Goal: Find specific page/section: Find specific page/section

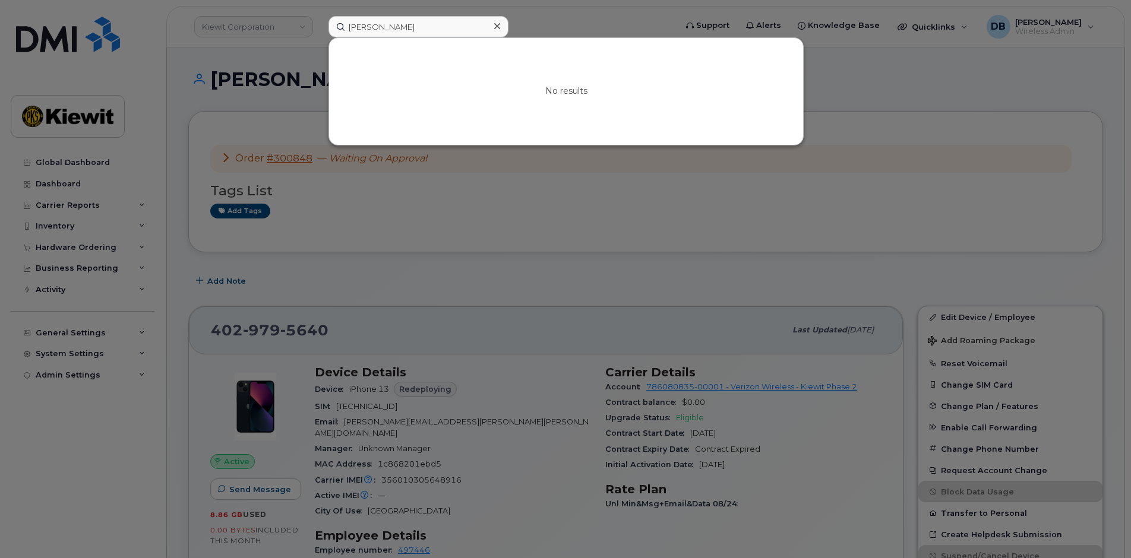
scroll to position [178, 0]
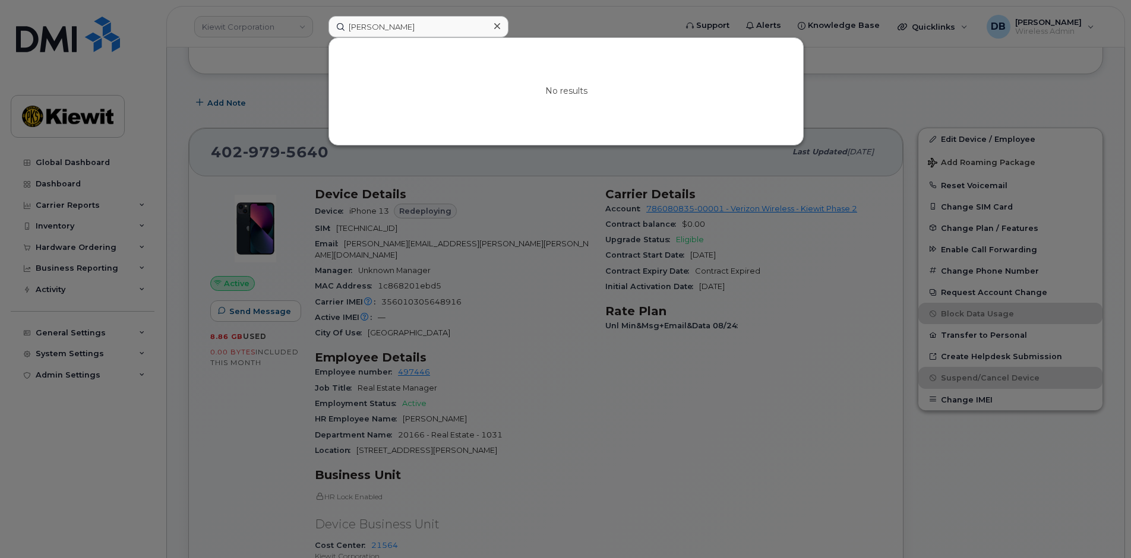
click at [496, 26] on icon at bounding box center [497, 26] width 6 height 6
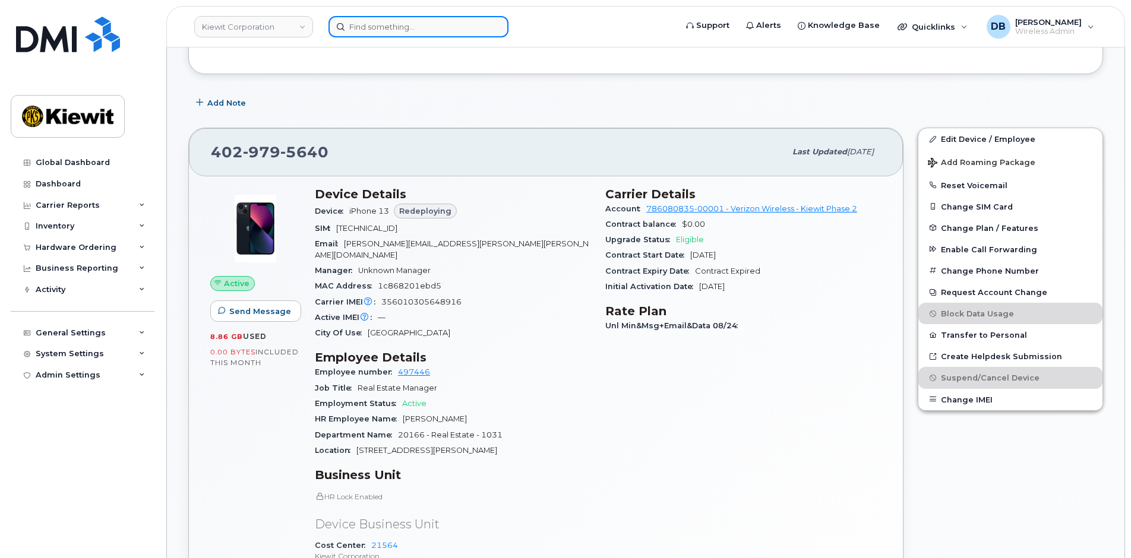
click at [366, 28] on input at bounding box center [418, 26] width 180 height 21
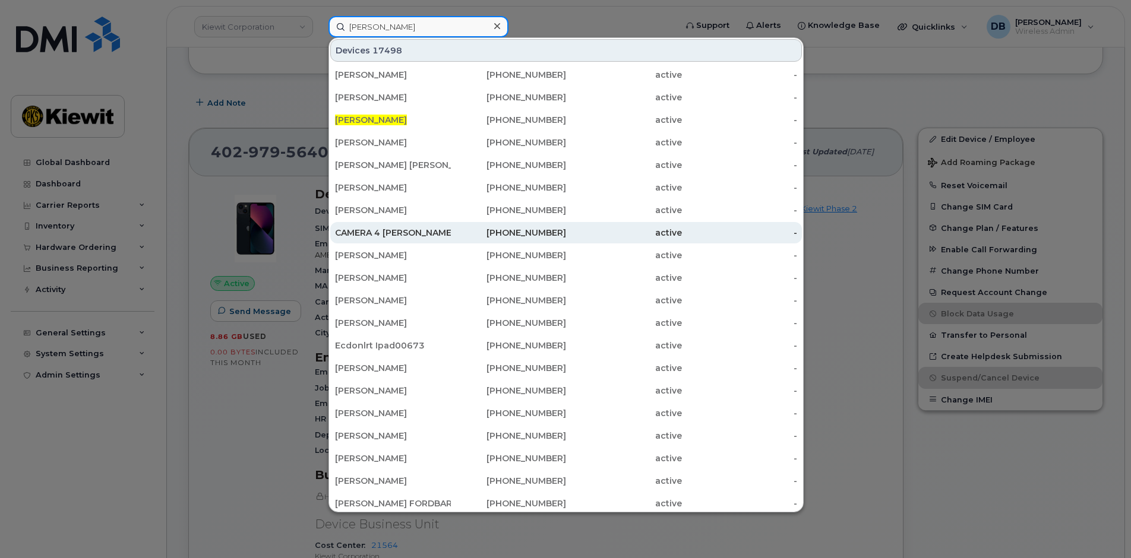
type input "[PERSON_NAME]"
click at [374, 236] on div "CAMERA 4 [PERSON_NAME] & SONS INC" at bounding box center [393, 233] width 116 height 12
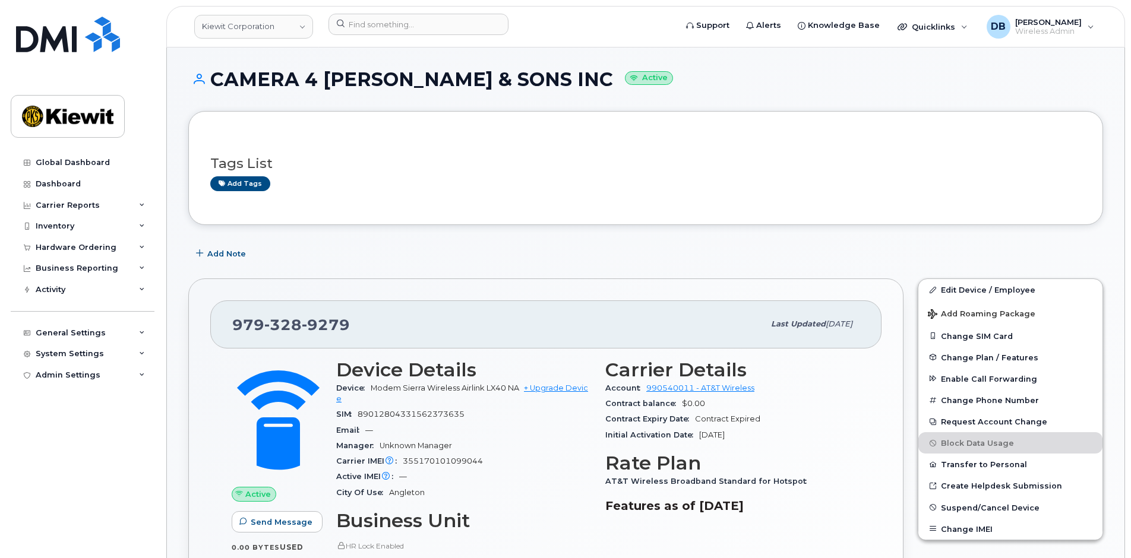
click at [404, 244] on div "Add Note" at bounding box center [645, 253] width 914 height 21
click at [982, 290] on link "Edit Device / Employee" at bounding box center [1010, 289] width 184 height 21
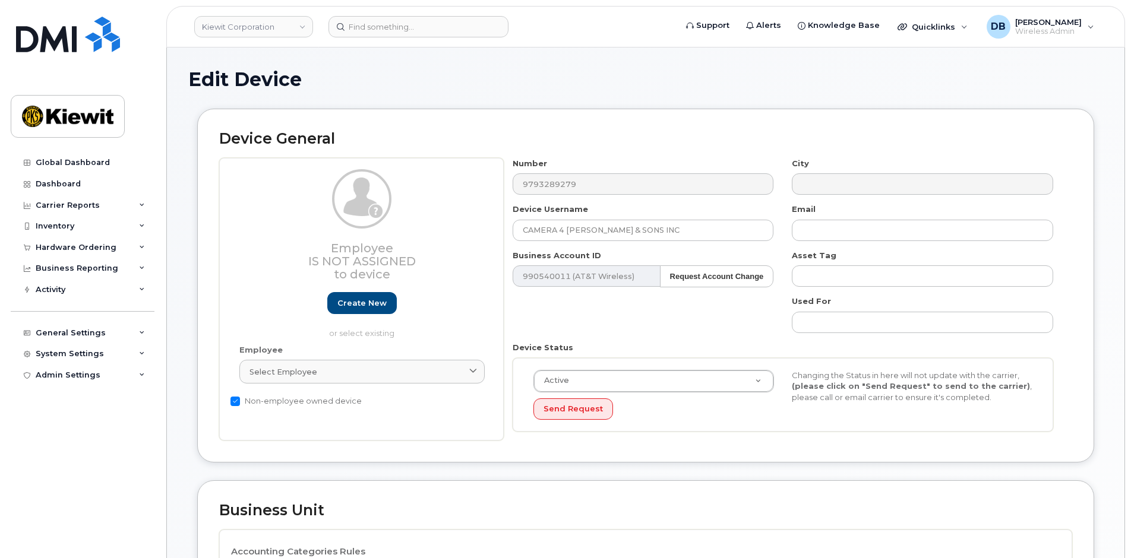
click at [516, 321] on div "Number 9793289279 City Device Username CAMERA 4 PETER KIEWIT & SONS INC Email B…" at bounding box center [783, 299] width 559 height 283
click at [507, 387] on div "Device Status Active Active Suspended Cancelled Send Request Changing the Statu…" at bounding box center [783, 387] width 559 height 90
click at [388, 27] on input at bounding box center [418, 26] width 180 height 21
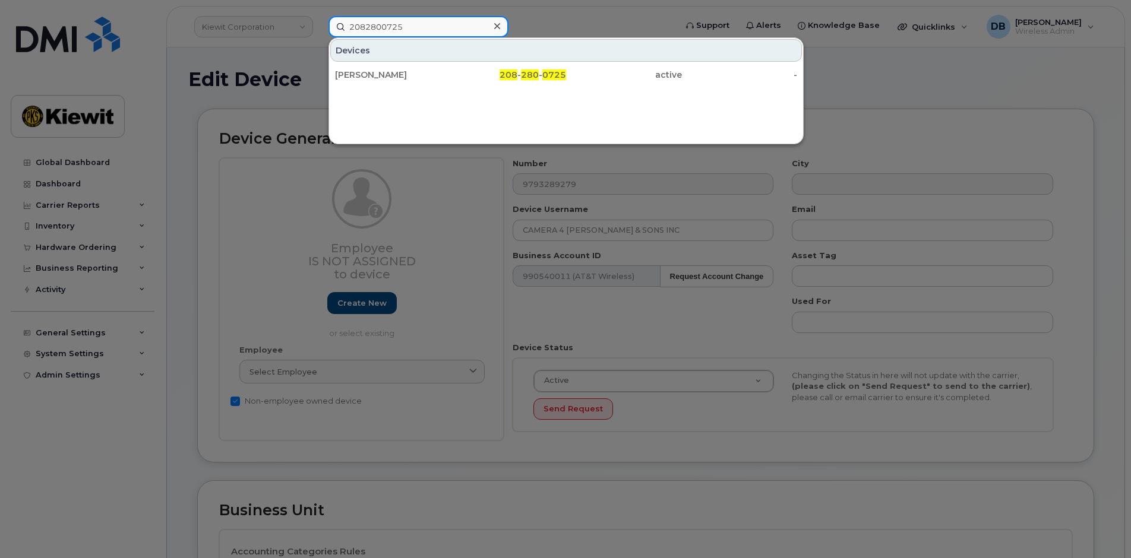
type input "2082800725"
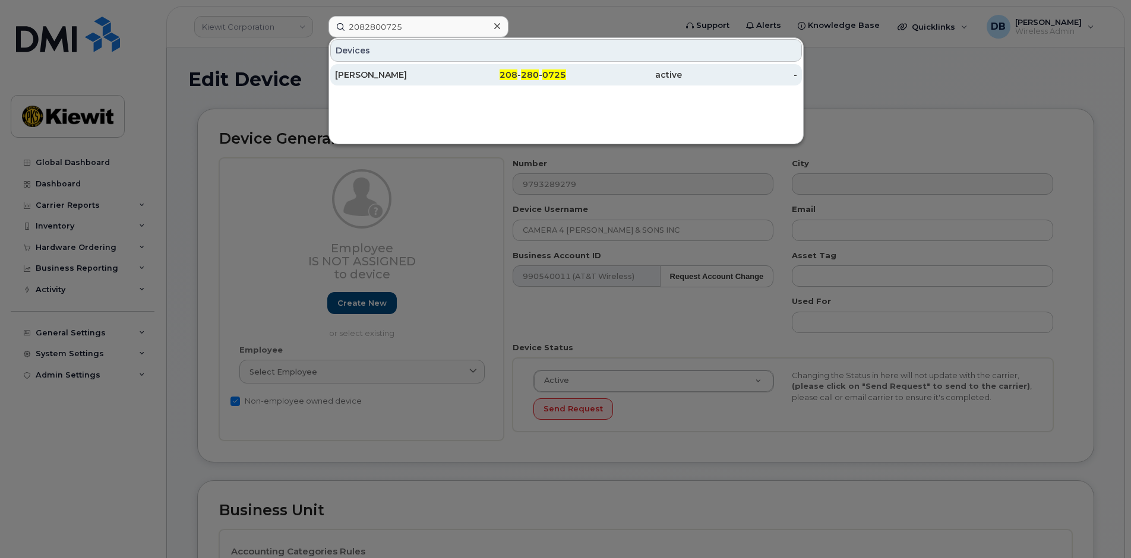
click at [356, 69] on div "[PERSON_NAME]" at bounding box center [393, 74] width 116 height 21
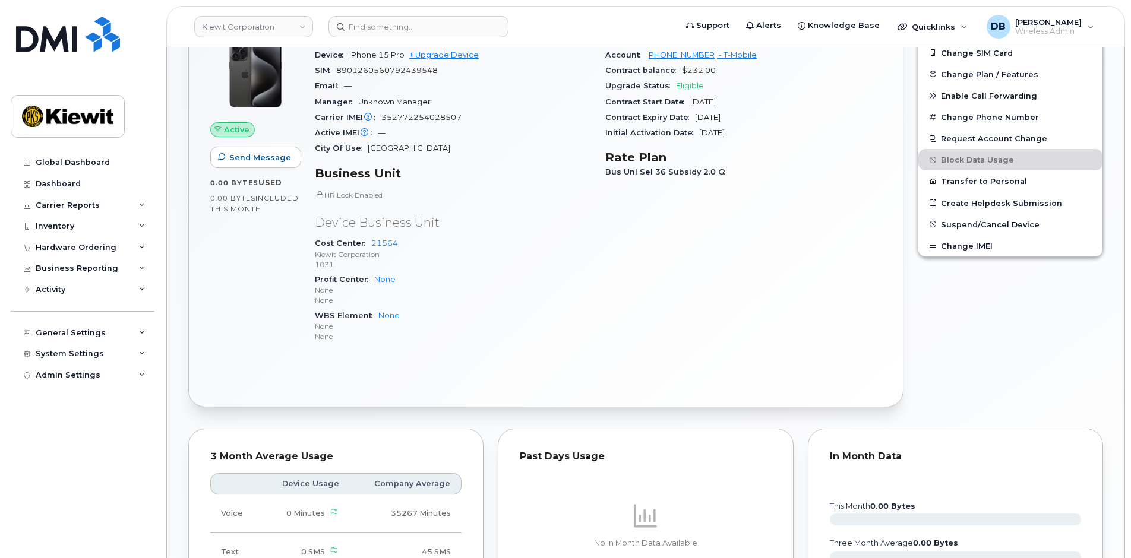
scroll to position [8, 0]
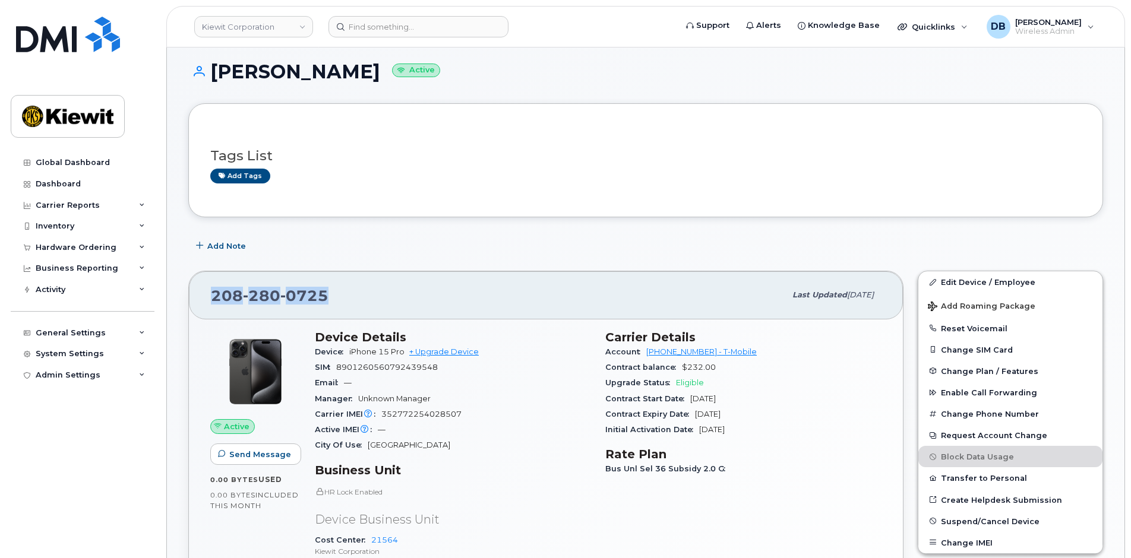
drag, startPoint x: 325, startPoint y: 301, endPoint x: 196, endPoint y: 287, distance: 130.2
click at [197, 287] on div "208 280 0725 Last updated Sep 08, 2025" at bounding box center [546, 295] width 714 height 48
copy span "208 280 0725"
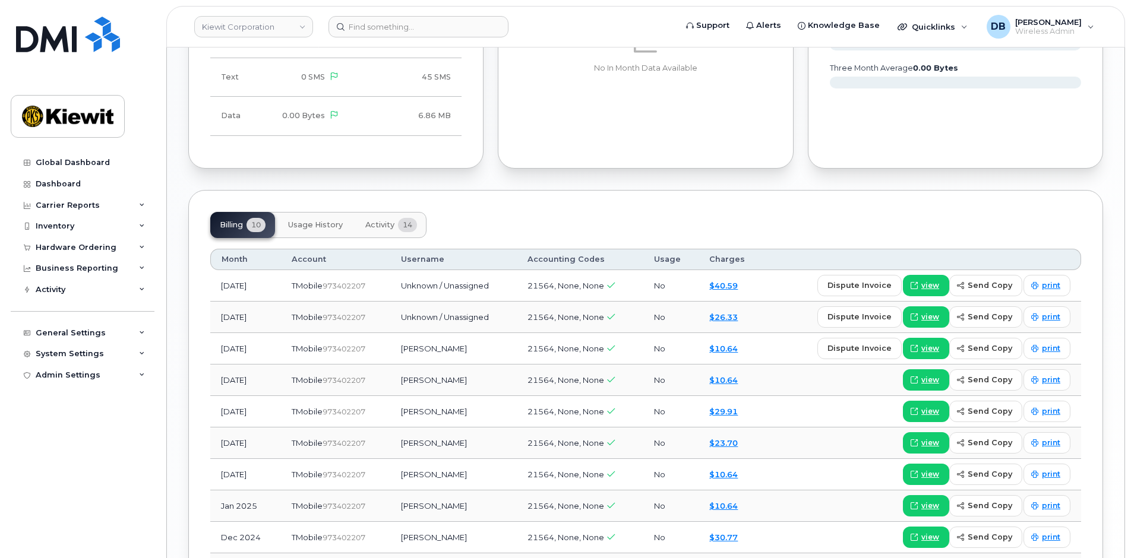
scroll to position [898, 0]
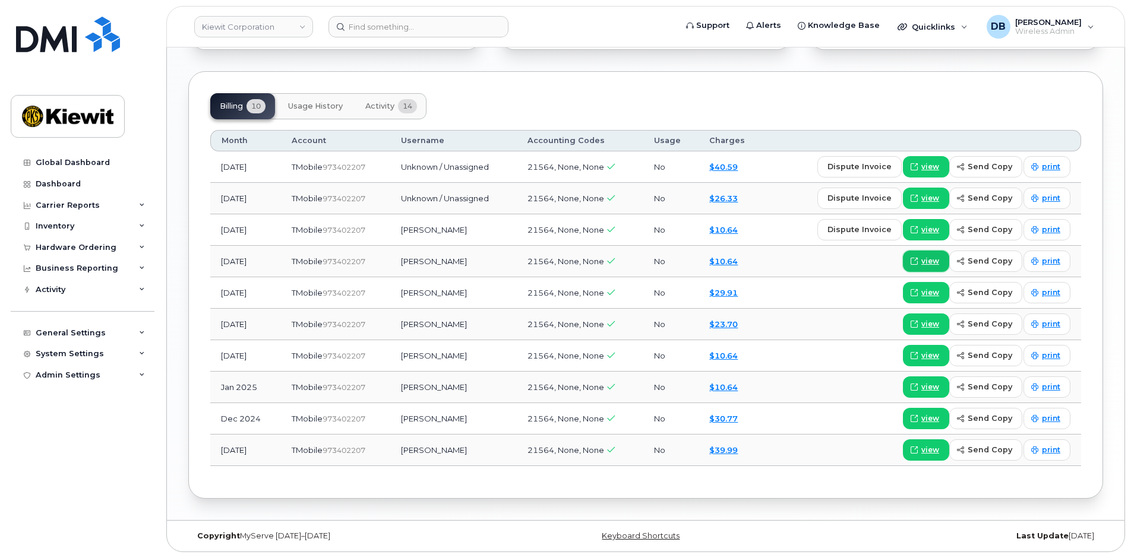
click at [917, 258] on icon at bounding box center [913, 261] width 7 height 7
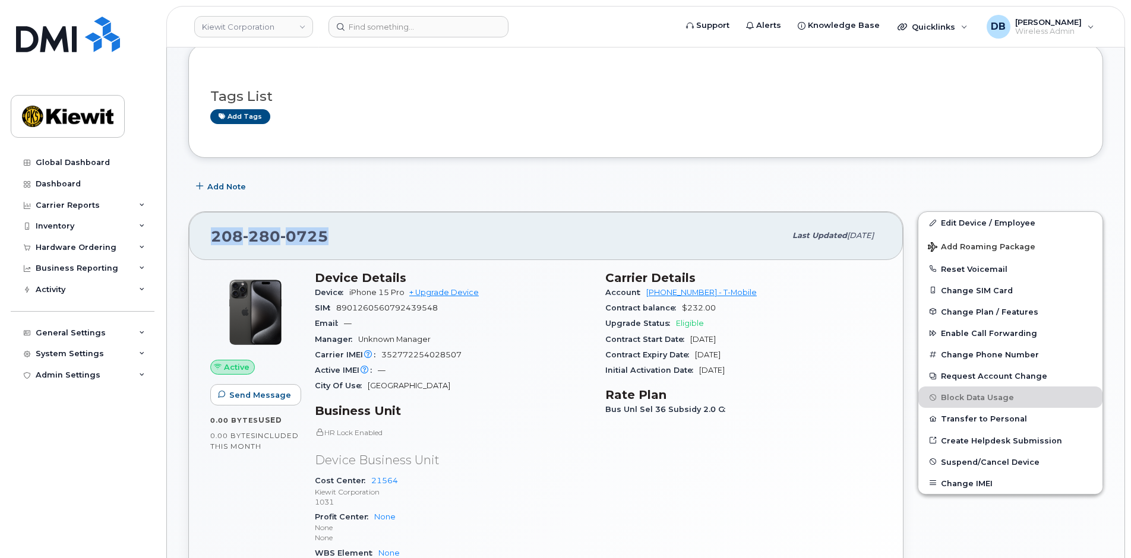
scroll to position [0, 0]
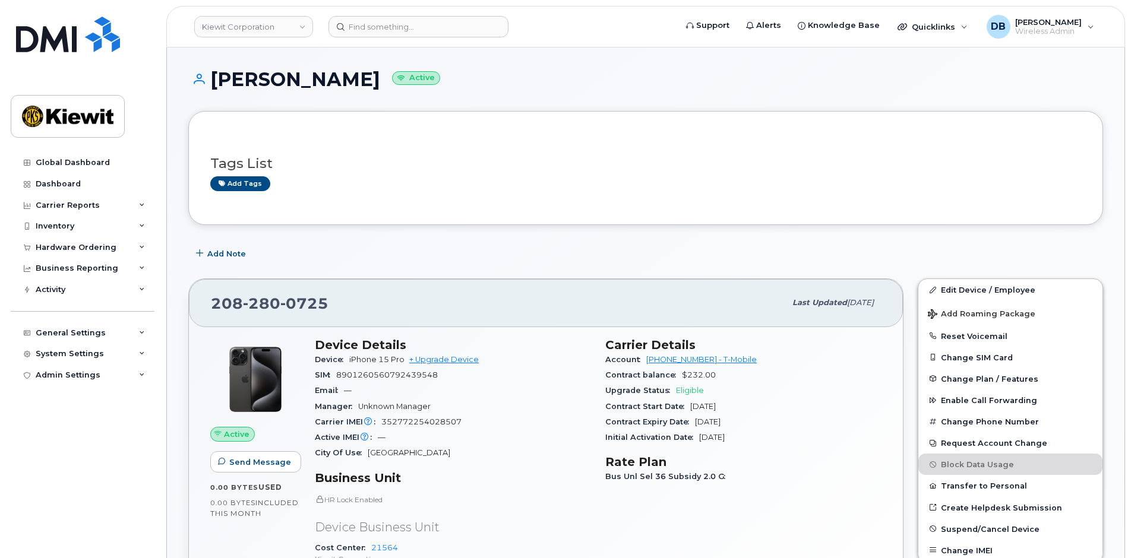
click at [412, 247] on div "Add Note" at bounding box center [645, 253] width 914 height 21
drag, startPoint x: 338, startPoint y: 312, endPoint x: 214, endPoint y: 302, distance: 124.5
click at [214, 302] on div "208 280 0725" at bounding box center [498, 302] width 574 height 25
copy span "208 280 0725"
